Goal: Information Seeking & Learning: Learn about a topic

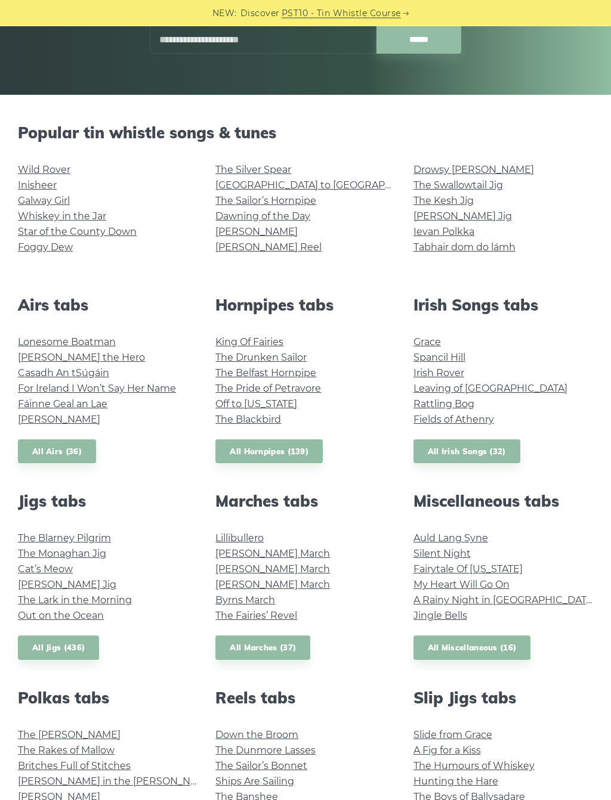
scroll to position [230, 0]
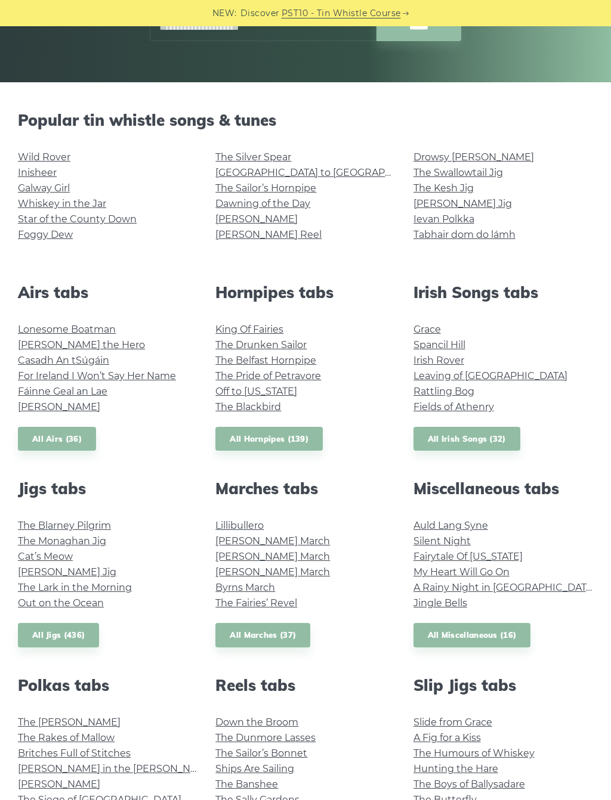
click at [88, 202] on link "Whiskey in the Jar" at bounding box center [62, 203] width 88 height 11
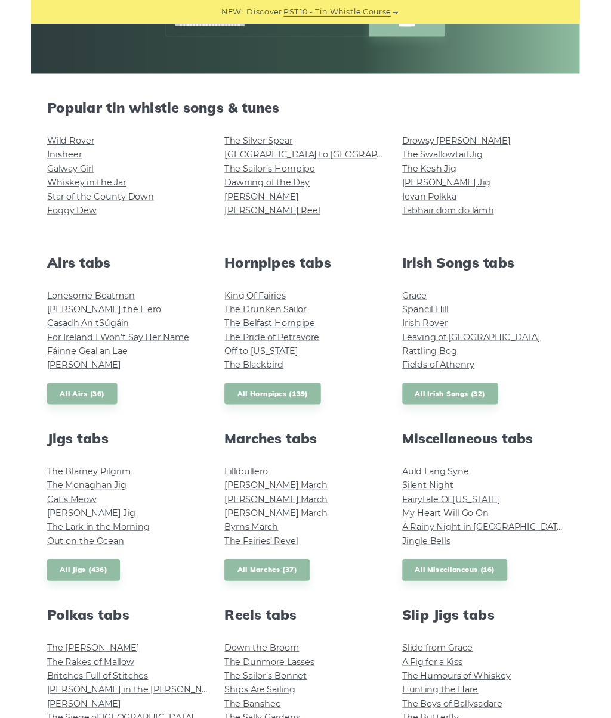
scroll to position [264, 0]
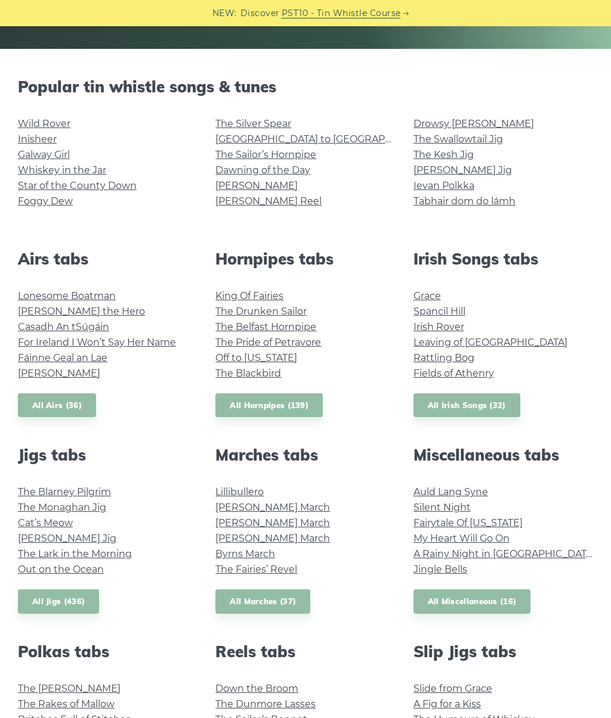
click at [102, 293] on link "Lonesome Boatman" at bounding box center [67, 295] width 98 height 11
click at [94, 324] on link "Casadh An tSúgáin" at bounding box center [63, 326] width 91 height 11
click at [67, 371] on link "Planxty Davis" at bounding box center [59, 373] width 82 height 11
click at [446, 327] on link "Irish Rover" at bounding box center [438, 326] width 51 height 11
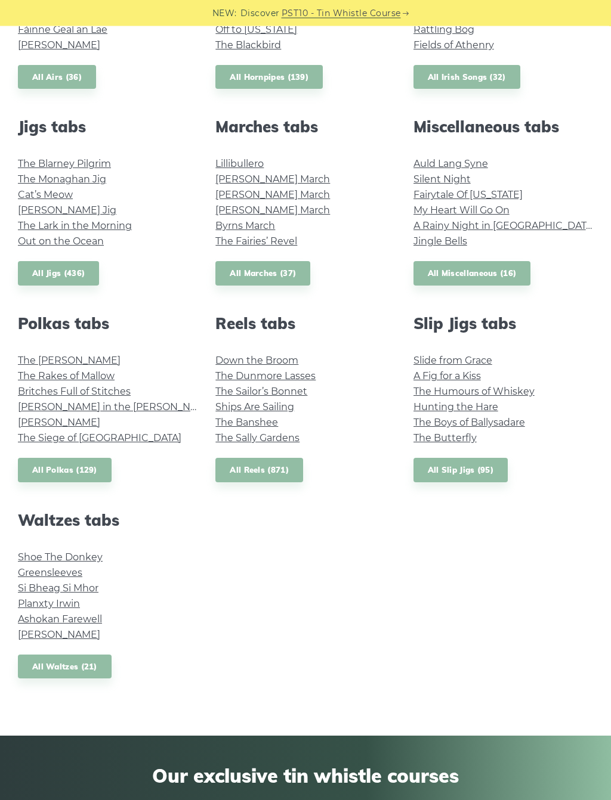
scroll to position [592, 0]
click at [54, 574] on link "Greensleeves" at bounding box center [50, 572] width 64 height 11
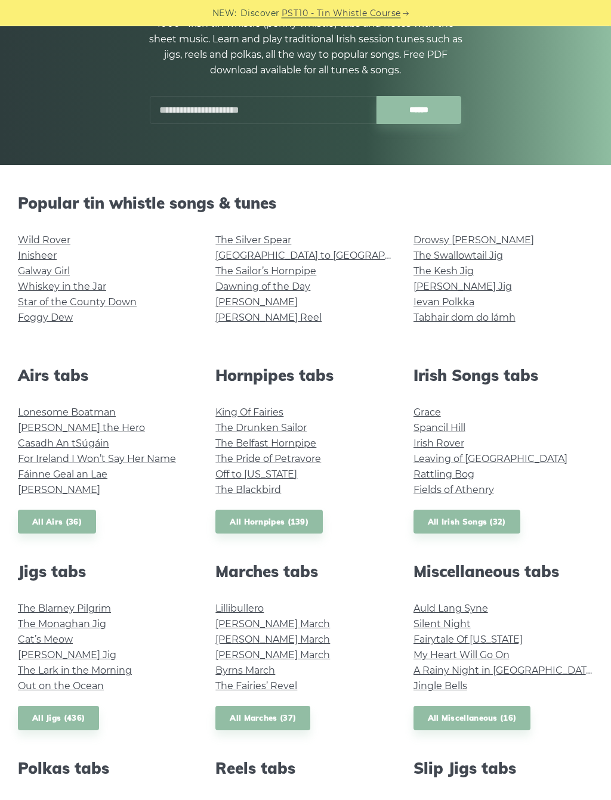
scroll to position [167, 0]
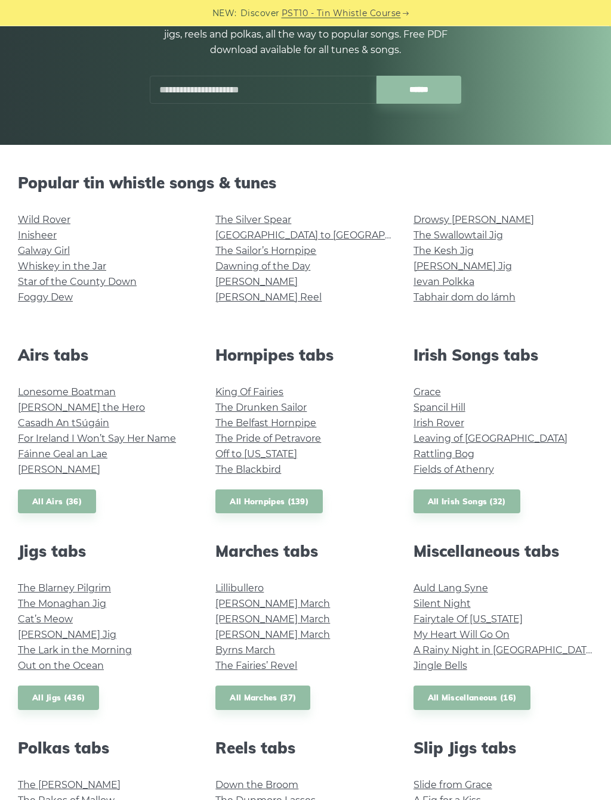
click at [494, 236] on link "The Swallowtail Jig" at bounding box center [457, 235] width 89 height 11
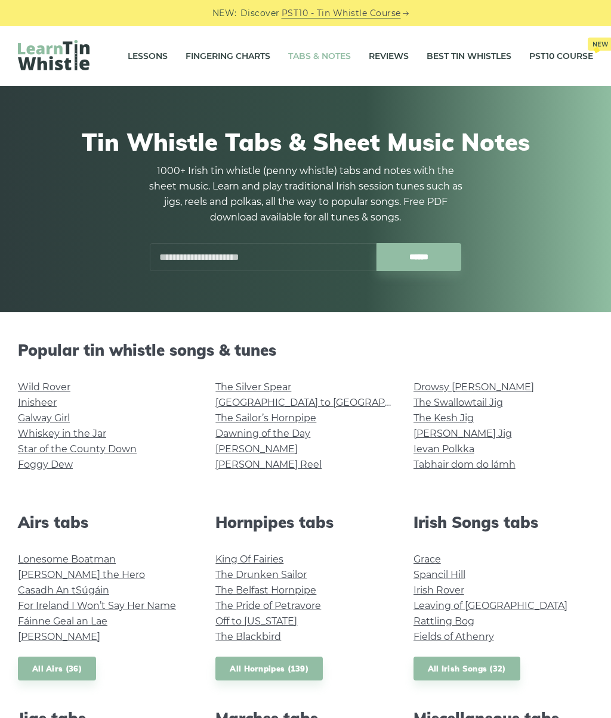
scroll to position [201, 0]
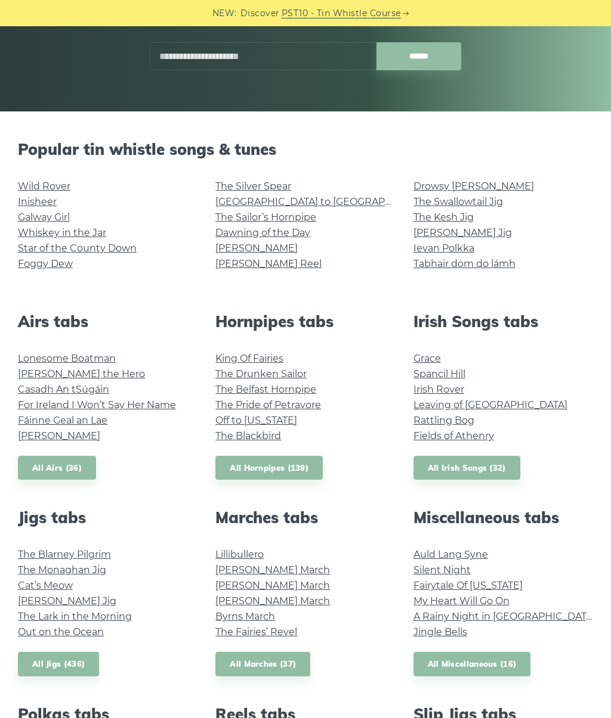
click at [79, 373] on link "Hector the Hero" at bounding box center [81, 373] width 127 height 11
click at [267, 433] on link "The Blackbird" at bounding box center [248, 435] width 66 height 11
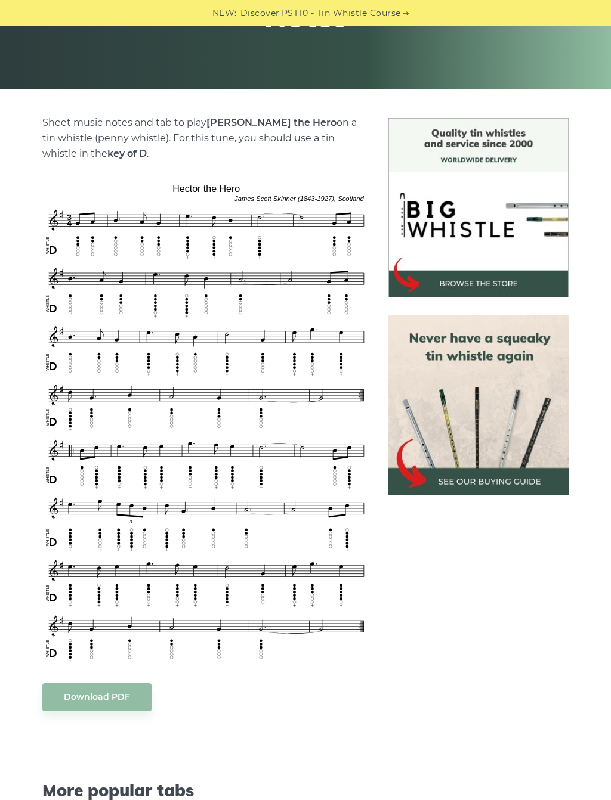
scroll to position [244, 0]
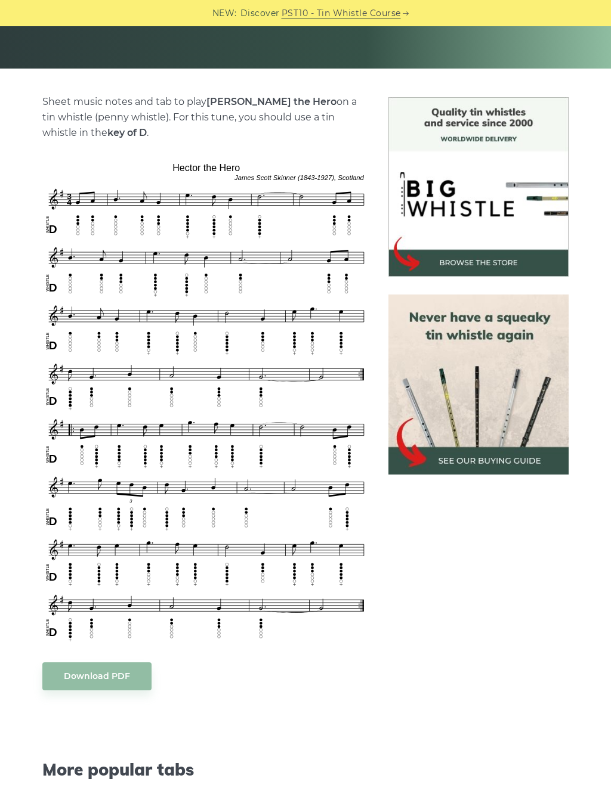
click at [119, 677] on link "Download PDF" at bounding box center [96, 676] width 109 height 28
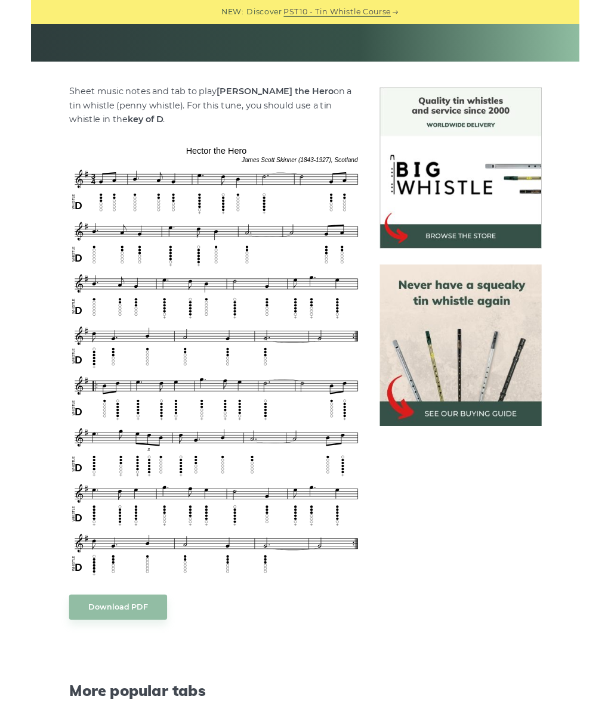
scroll to position [277, 0]
